Goal: Navigation & Orientation: Understand site structure

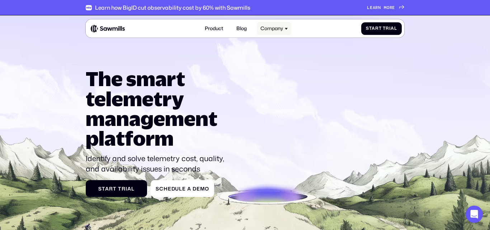
click at [284, 30] on div "Company" at bounding box center [274, 28] width 35 height 13
click at [287, 30] on icon at bounding box center [286, 28] width 3 height 3
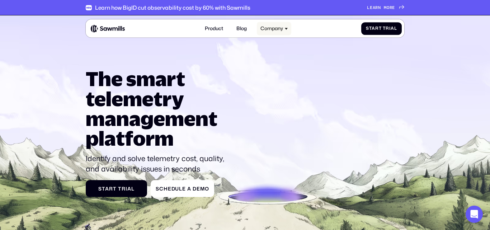
click at [287, 30] on icon at bounding box center [286, 28] width 3 height 3
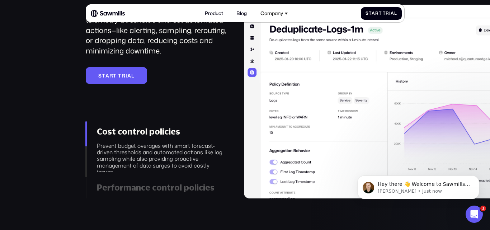
scroll to position [937, 0]
